Goal: Information Seeking & Learning: Compare options

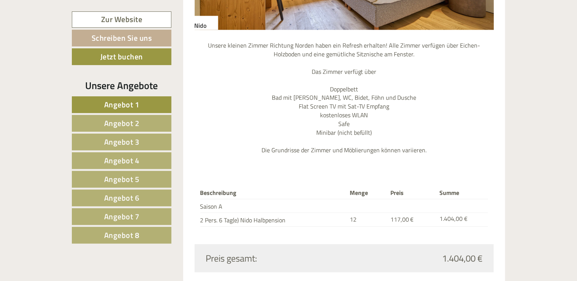
scroll to position [837, 0]
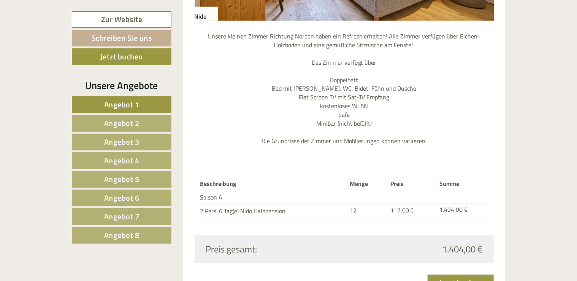
click at [113, 124] on span "Angebot 2" at bounding box center [121, 123] width 35 height 12
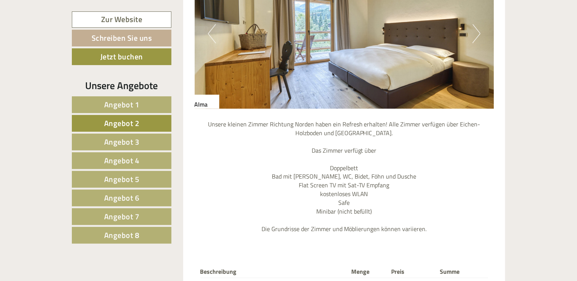
scroll to position [740, 0]
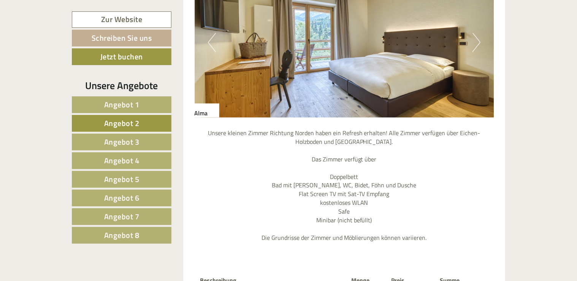
click at [116, 139] on span "Angebot 3" at bounding box center [121, 142] width 35 height 12
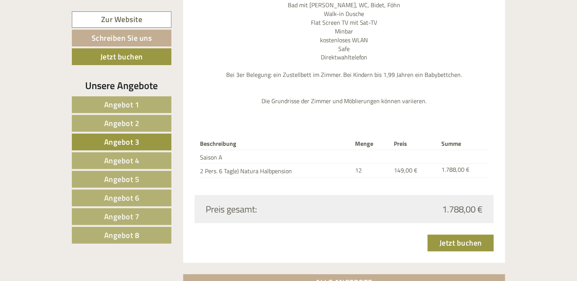
scroll to position [931, 0]
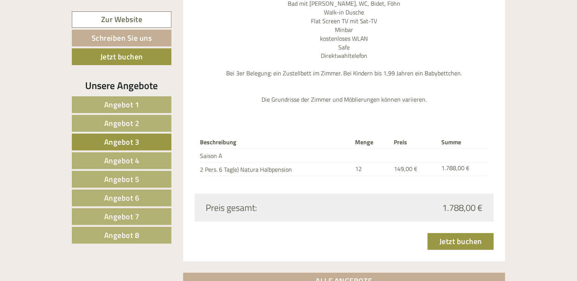
click at [142, 159] on link "Angebot 4" at bounding box center [122, 160] width 100 height 17
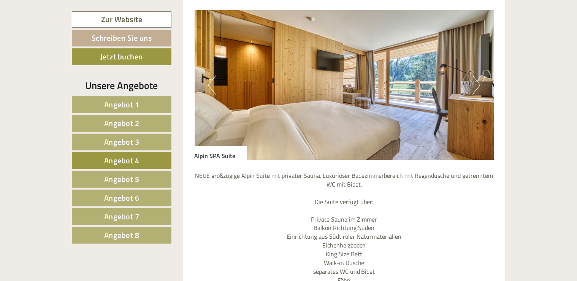
scroll to position [664, 0]
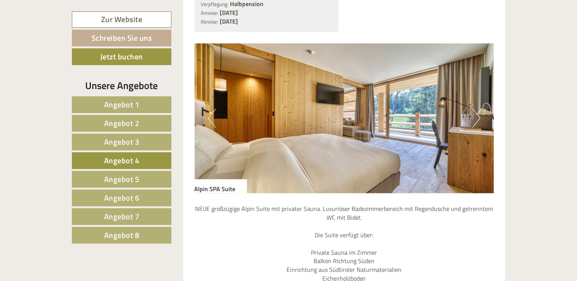
click at [129, 118] on span "Angebot 2" at bounding box center [121, 123] width 35 height 12
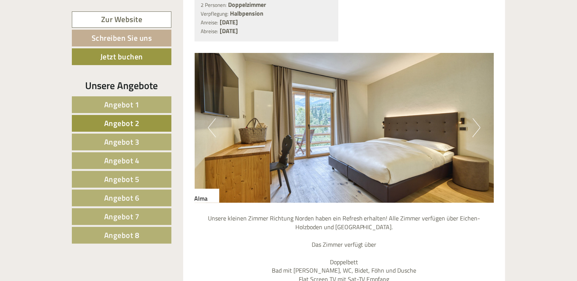
scroll to position [512, 0]
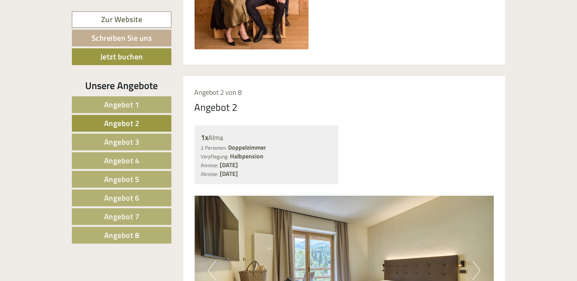
click at [479, 269] on button "Next" at bounding box center [477, 270] width 8 height 19
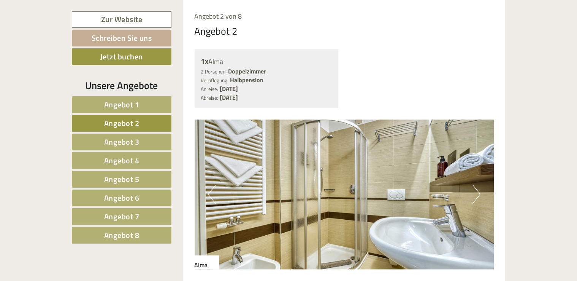
scroll to position [626, 0]
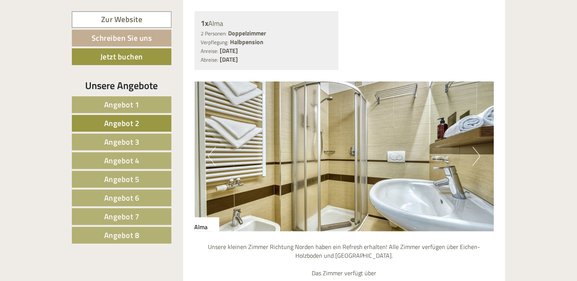
click at [477, 154] on button "Next" at bounding box center [477, 156] width 8 height 19
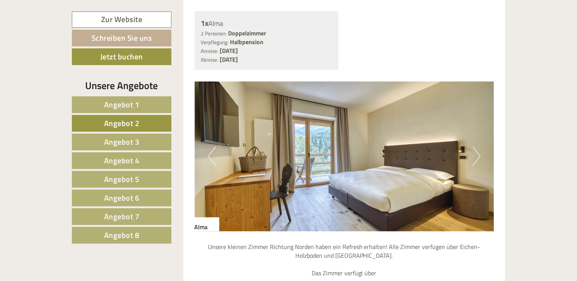
click at [477, 154] on button "Next" at bounding box center [477, 156] width 8 height 19
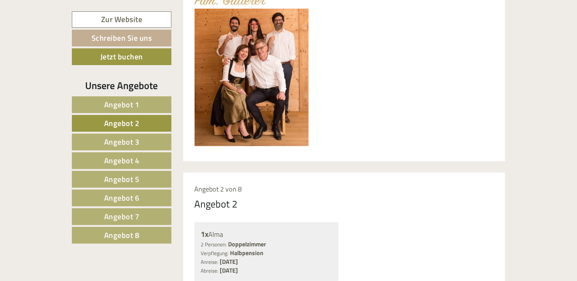
scroll to position [360, 0]
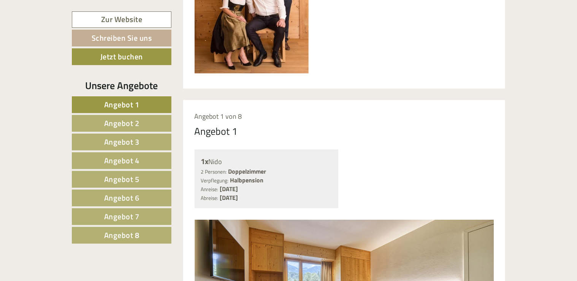
scroll to position [495, 0]
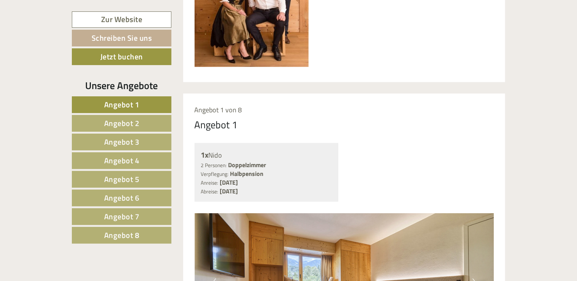
click at [130, 119] on span "Angebot 2" at bounding box center [121, 123] width 35 height 12
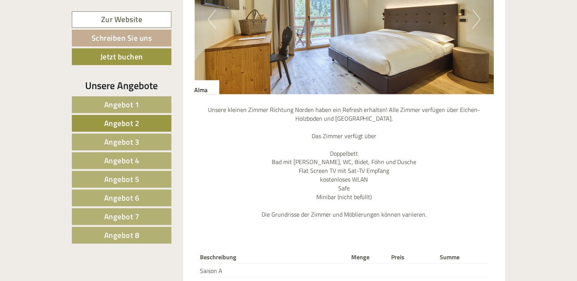
scroll to position [816, 0]
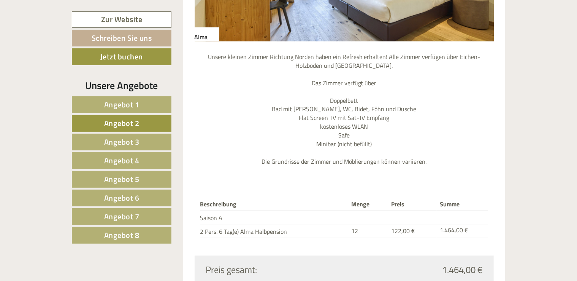
click at [136, 138] on span "Angebot 3" at bounding box center [121, 142] width 35 height 12
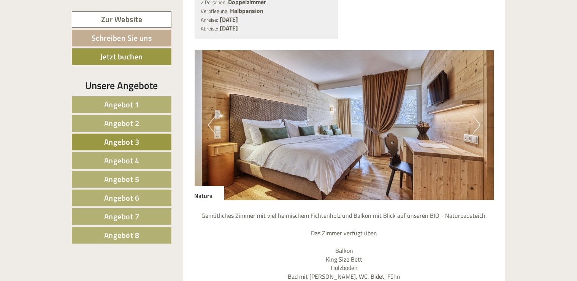
scroll to position [778, 0]
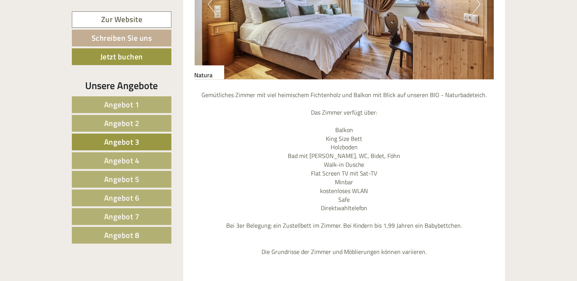
click at [136, 122] on span "Angebot 2" at bounding box center [121, 123] width 35 height 12
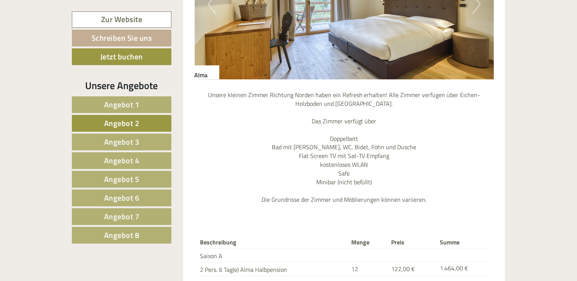
click at [125, 138] on span "Angebot 3" at bounding box center [121, 142] width 35 height 12
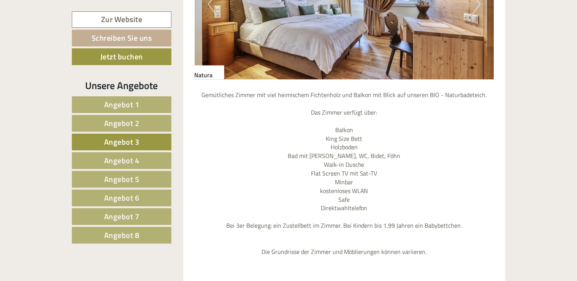
click at [122, 158] on span "Angebot 4" at bounding box center [121, 160] width 35 height 12
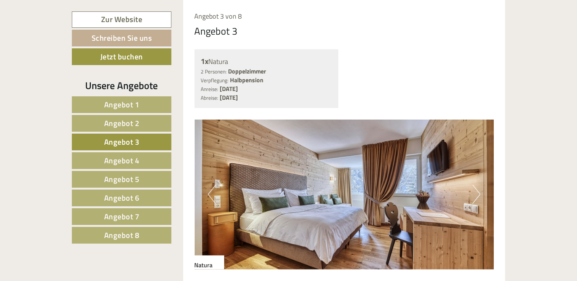
click at [122, 158] on span "Angebot 4" at bounding box center [121, 160] width 35 height 12
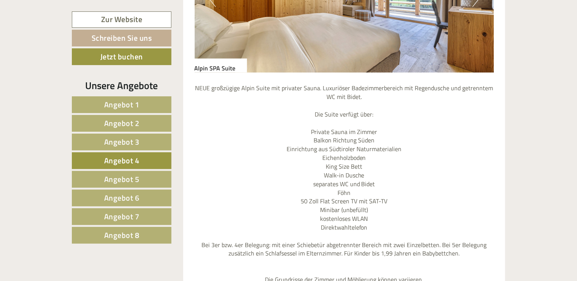
scroll to position [854, 0]
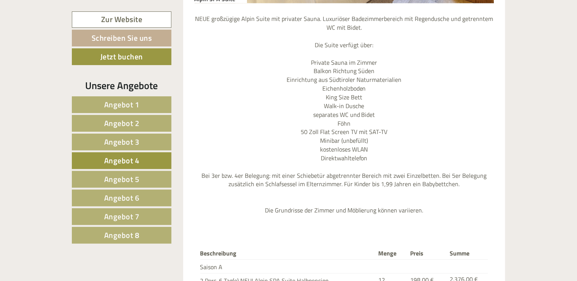
click at [127, 178] on span "Angebot 5" at bounding box center [121, 179] width 35 height 12
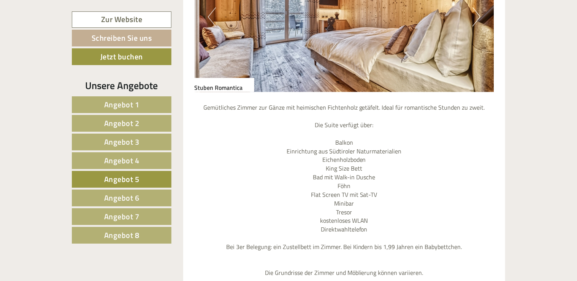
scroll to position [778, 0]
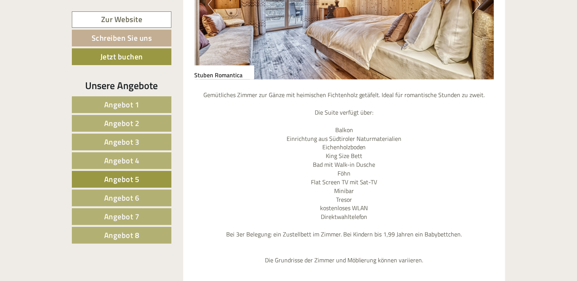
click at [121, 193] on span "Angebot 6" at bounding box center [121, 198] width 35 height 12
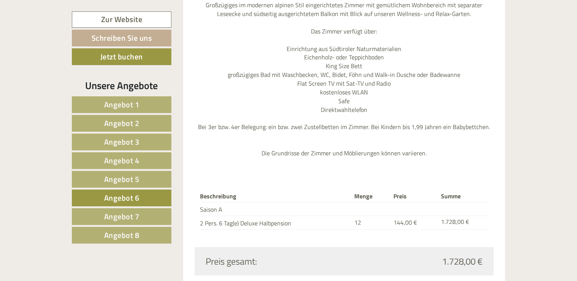
scroll to position [892, 0]
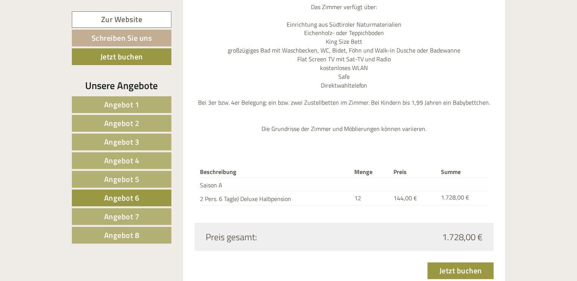
click at [118, 213] on span "Angebot 7" at bounding box center [121, 216] width 35 height 12
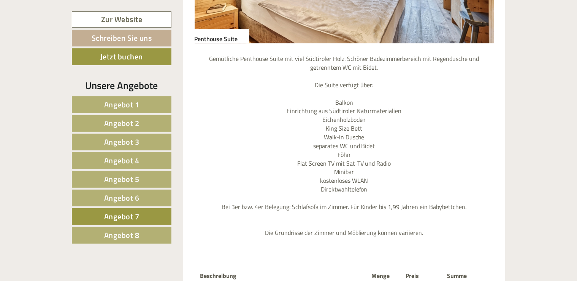
scroll to position [816, 0]
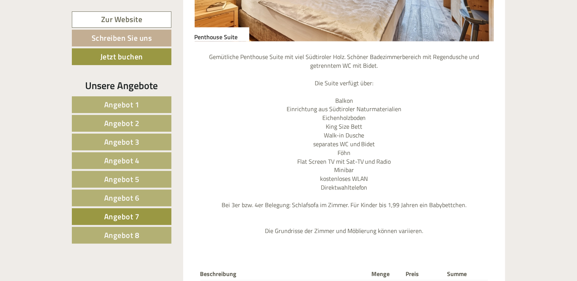
click at [125, 230] on span "Angebot 8" at bounding box center [121, 235] width 35 height 12
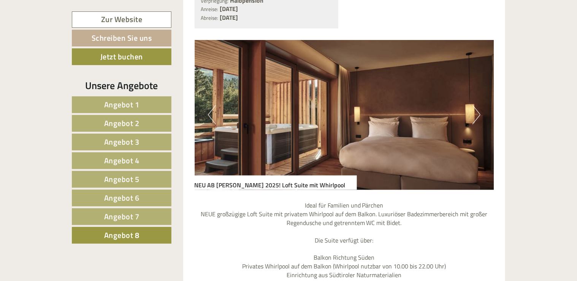
scroll to position [512, 0]
